Goal: Task Accomplishment & Management: Use online tool/utility

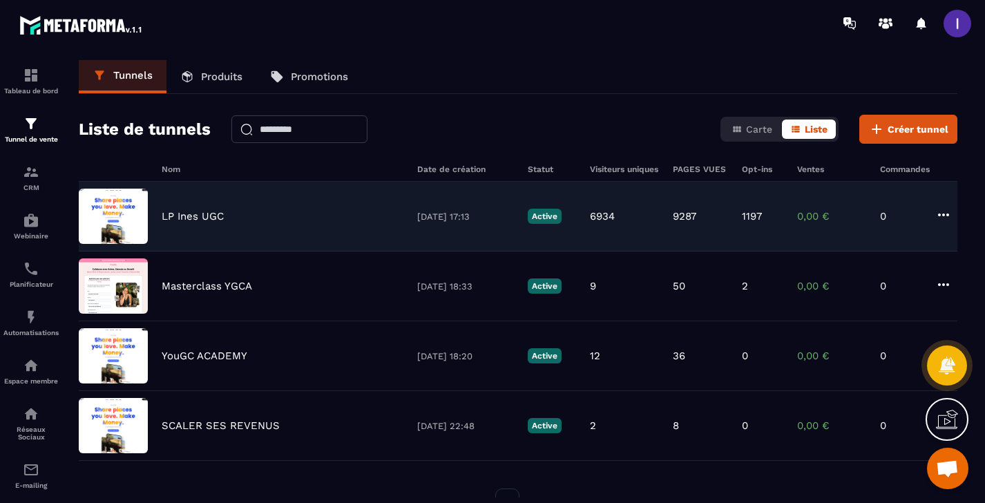
click at [244, 219] on div "LP Ines UGC" at bounding box center [283, 216] width 242 height 12
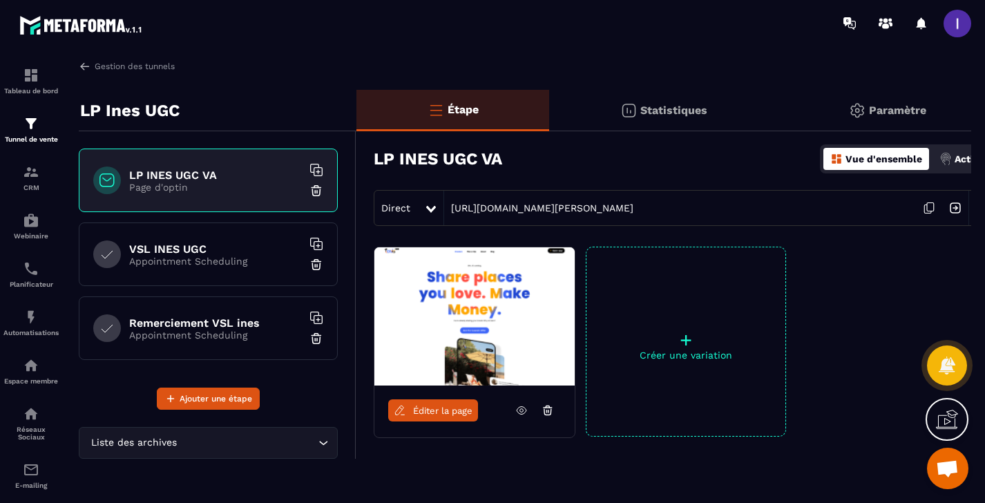
click at [219, 329] on p "Appointment Scheduling" at bounding box center [215, 334] width 173 height 11
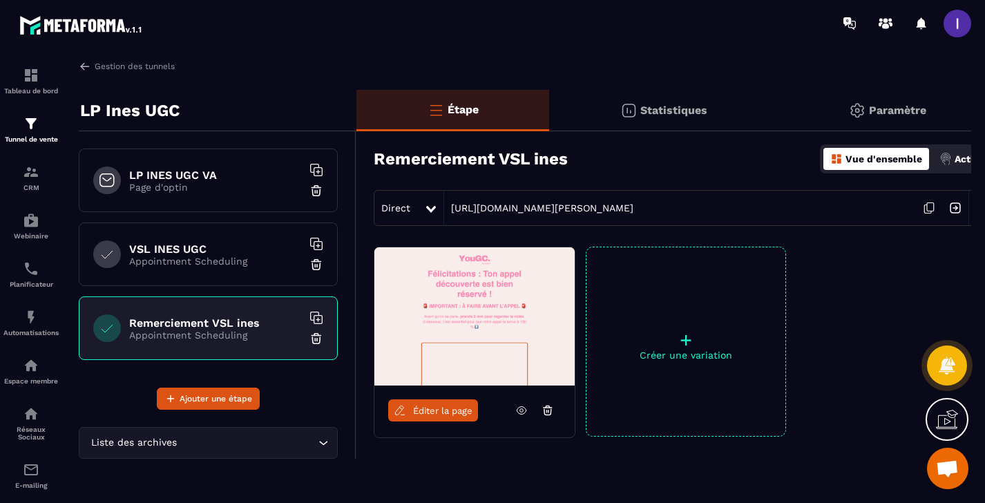
click at [430, 412] on span "Éditer la page" at bounding box center [442, 410] width 59 height 10
